Goal: Navigation & Orientation: Go to known website

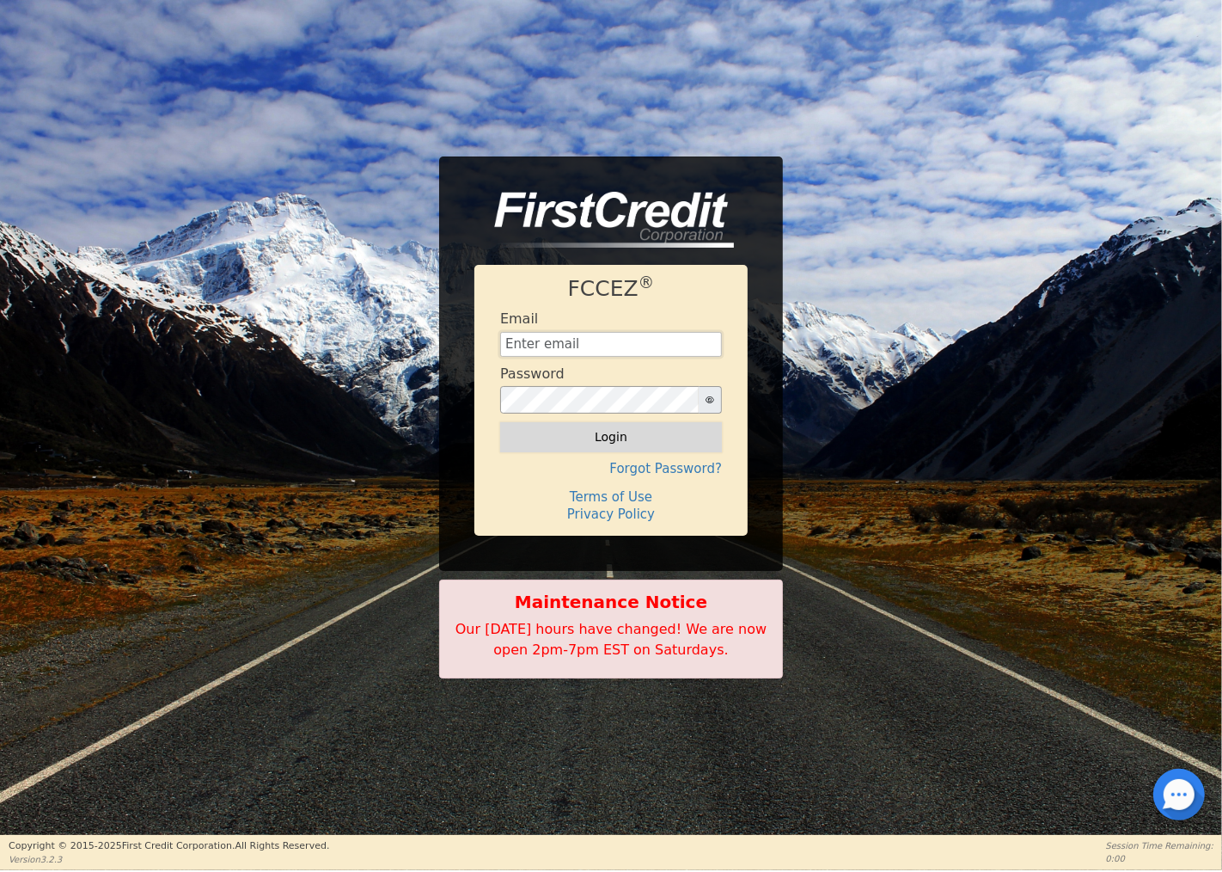
type input "[EMAIL_ADDRESS][DOMAIN_NAME]"
click at [613, 428] on button "Login" at bounding box center [611, 436] width 222 height 29
